Goal: Transaction & Acquisition: Purchase product/service

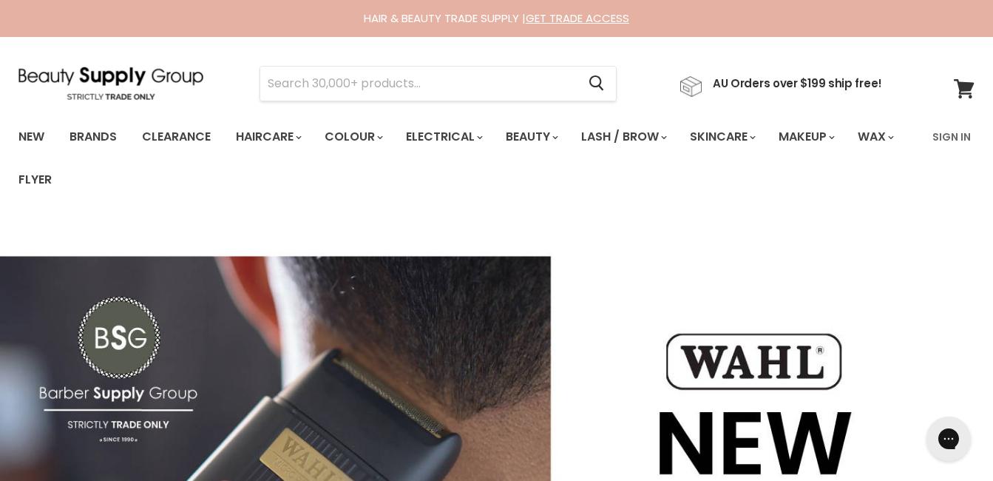
scroll to position [4, 0]
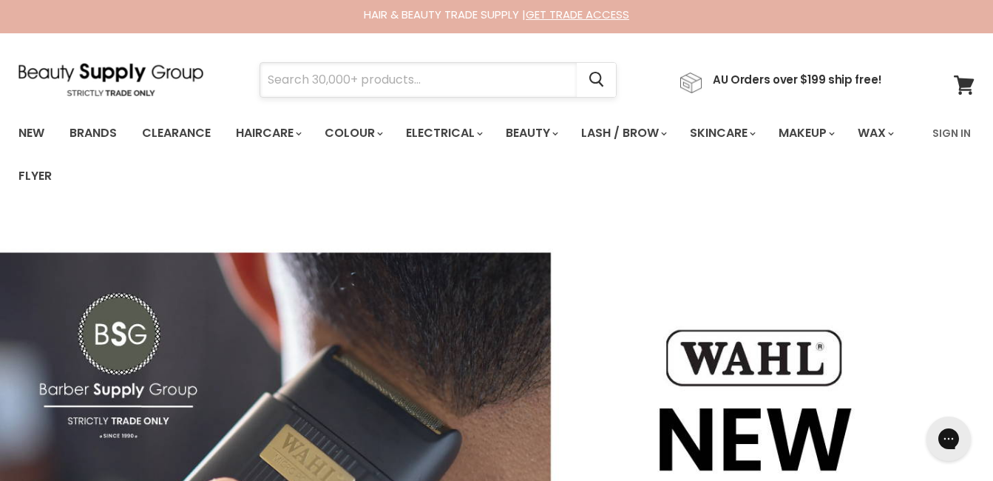
click at [325, 87] on input "Search" at bounding box center [418, 80] width 316 height 34
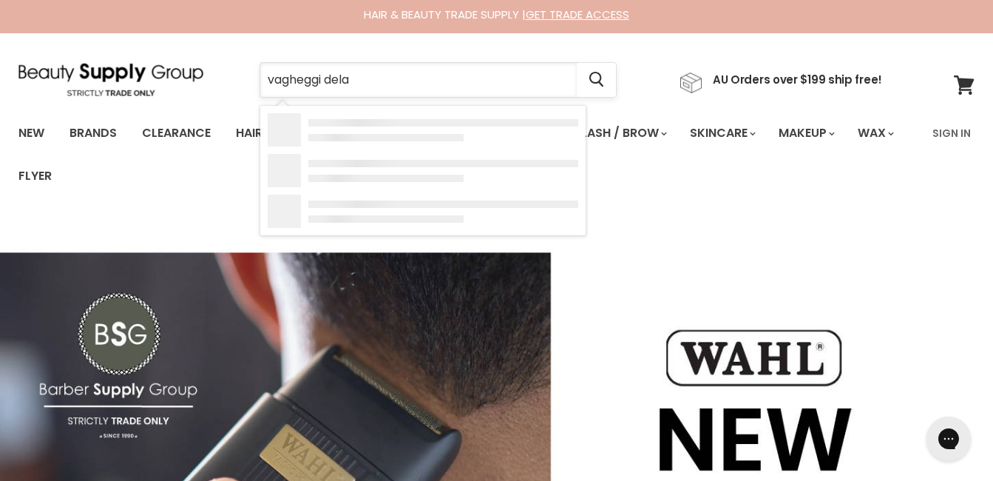
type input "vagheggi delay"
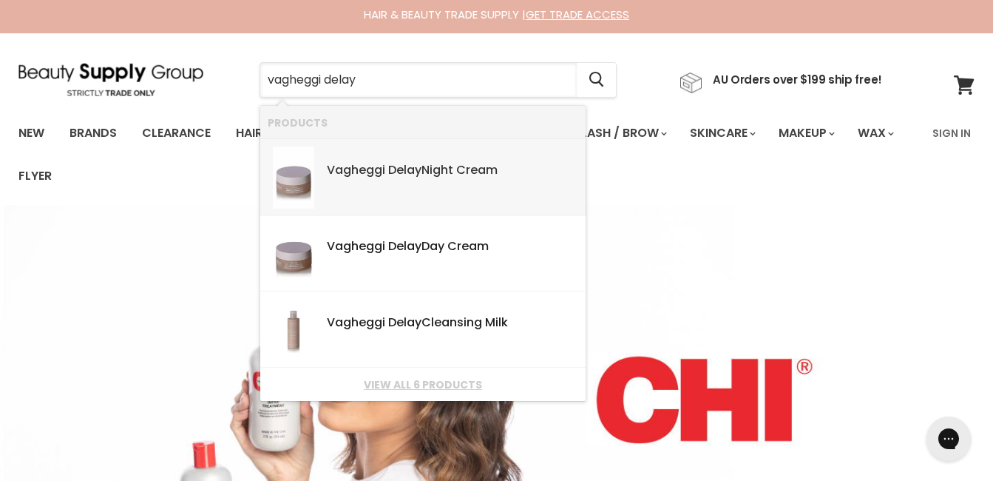
click at [387, 174] on div "Vagheggi Delay Night Cream" at bounding box center [452, 171] width 251 height 16
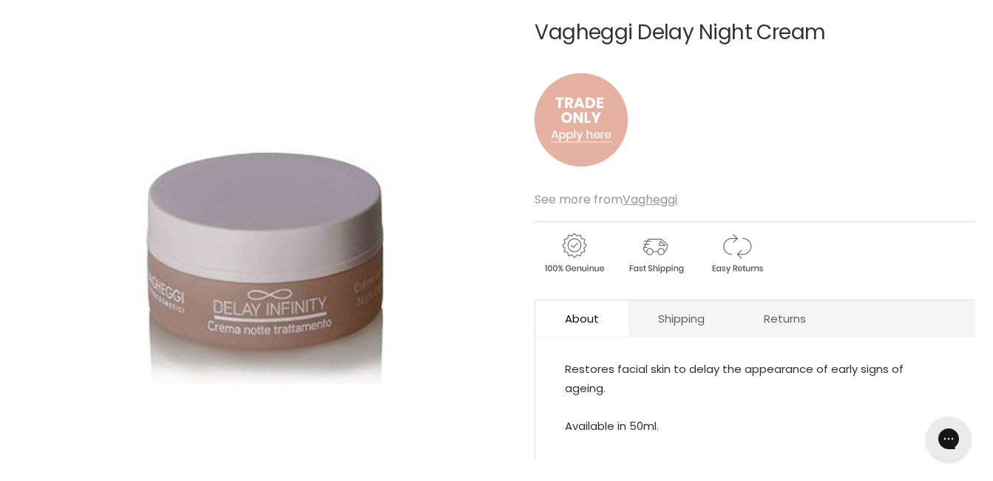
scroll to position [237, 0]
click at [580, 142] on img "Main content" at bounding box center [581, 120] width 93 height 123
